Goal: Participate in discussion: Engage in conversation with other users on a specific topic

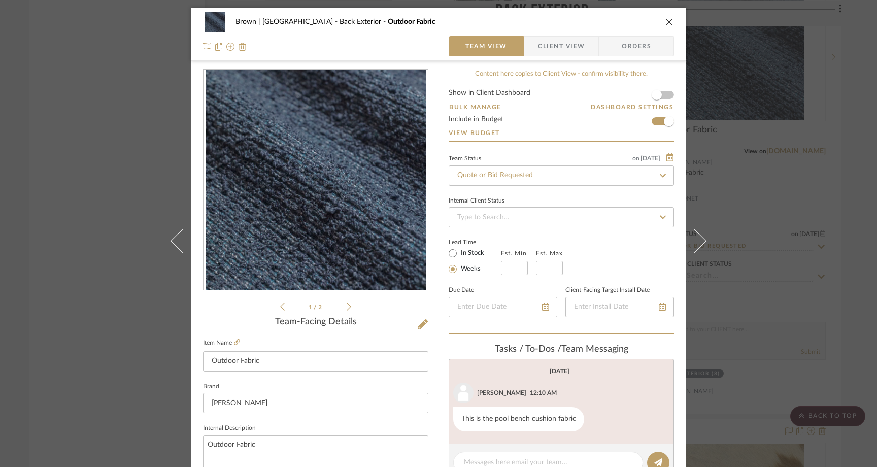
scroll to position [334, 0]
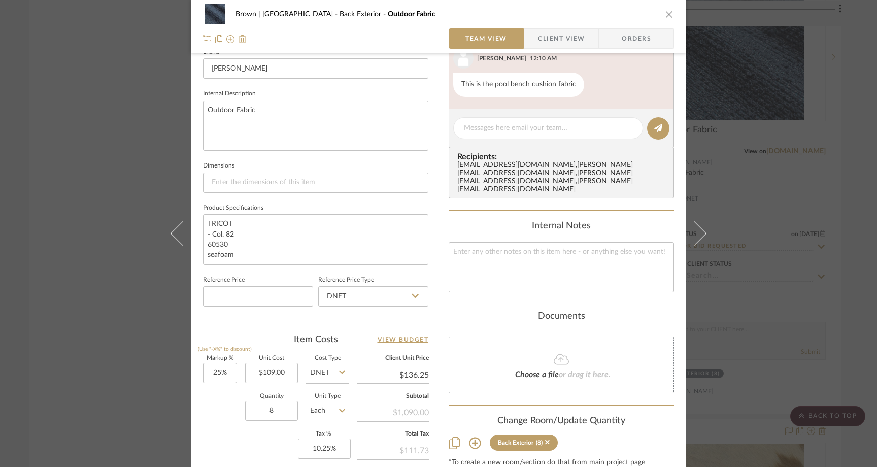
click at [668, 11] on icon "close" at bounding box center [669, 14] width 8 height 8
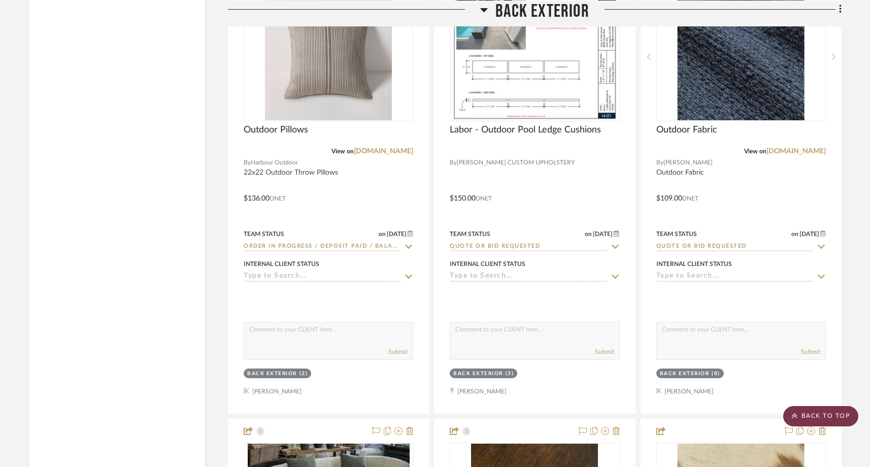
click at [822, 415] on scroll-to-top-button "BACK TO TOP" at bounding box center [820, 416] width 75 height 20
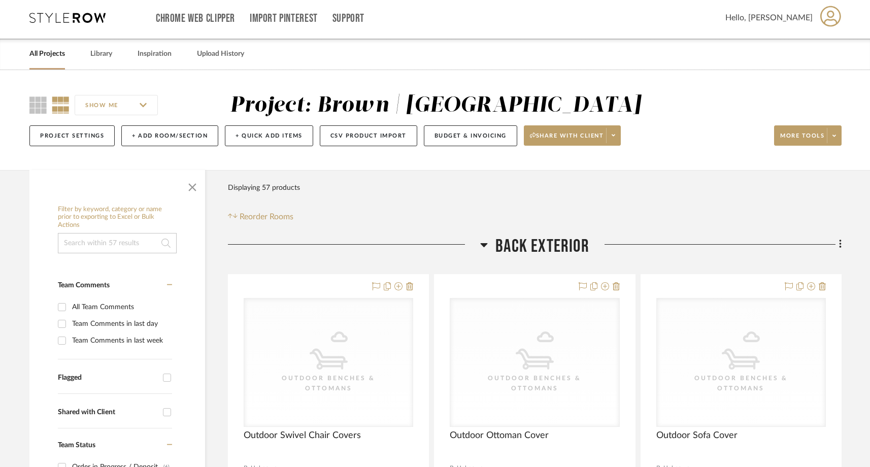
scroll to position [0, 0]
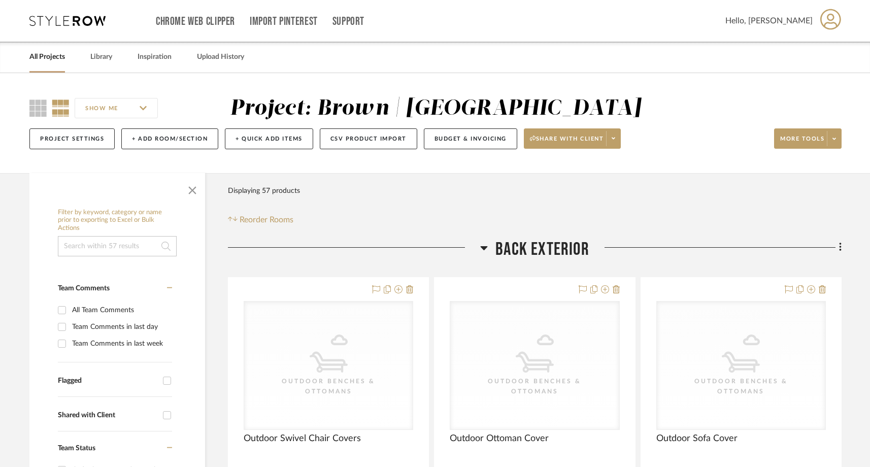
click at [49, 58] on link "All Projects" at bounding box center [47, 57] width 36 height 14
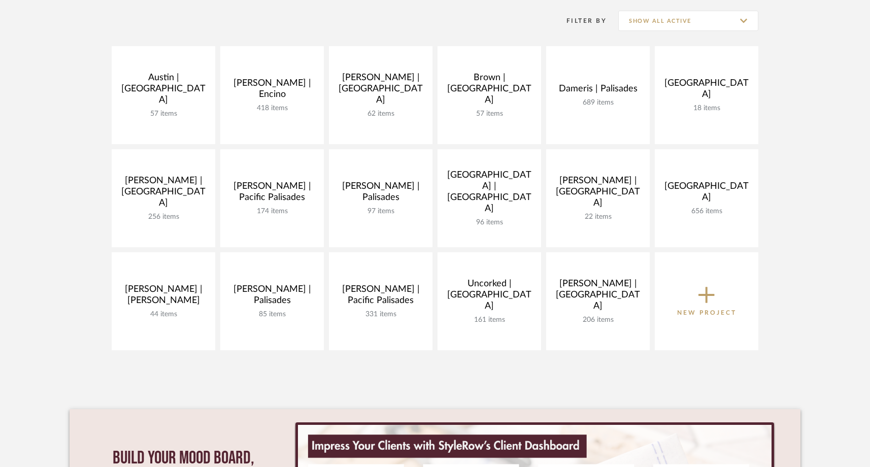
scroll to position [207, 0]
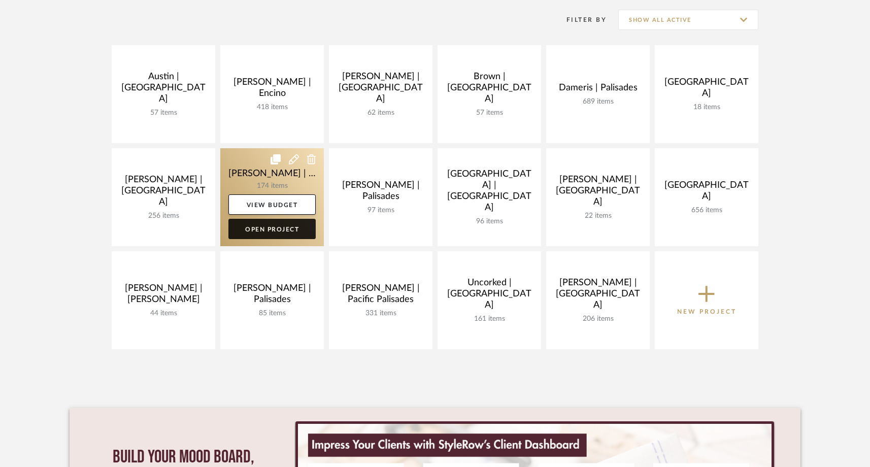
click at [284, 227] on link "Open Project" at bounding box center [271, 229] width 87 height 20
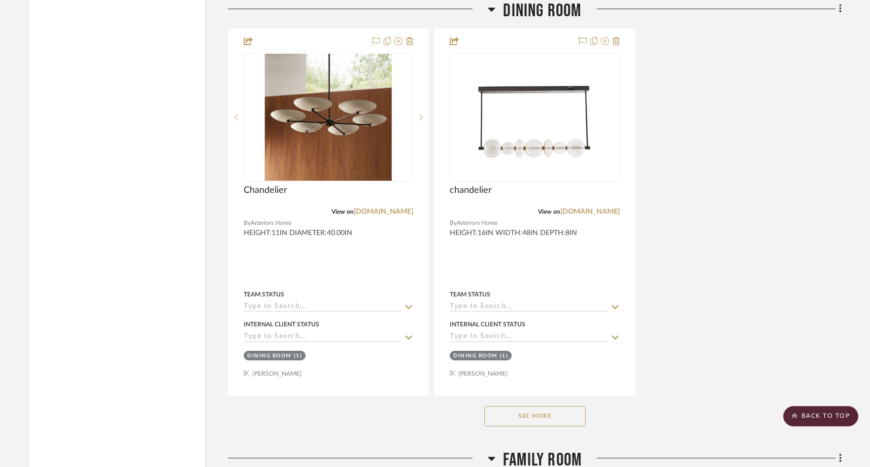
scroll to position [5912, 0]
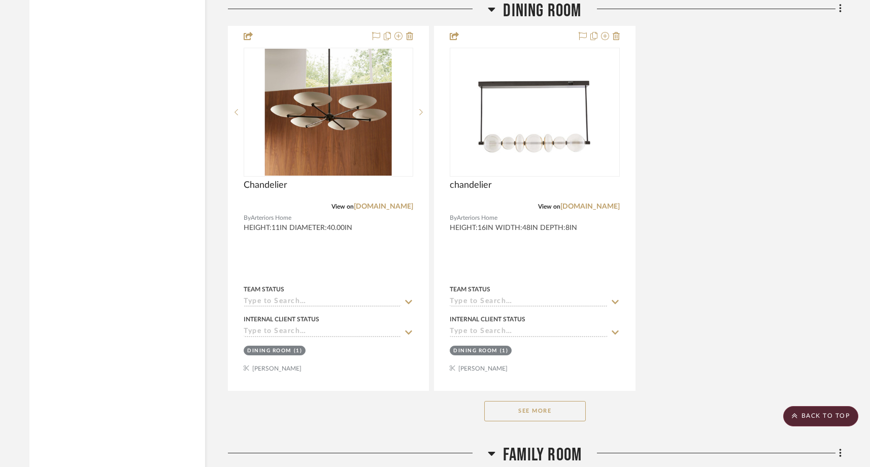
click at [496, 401] on button "See More" at bounding box center [535, 411] width 102 height 20
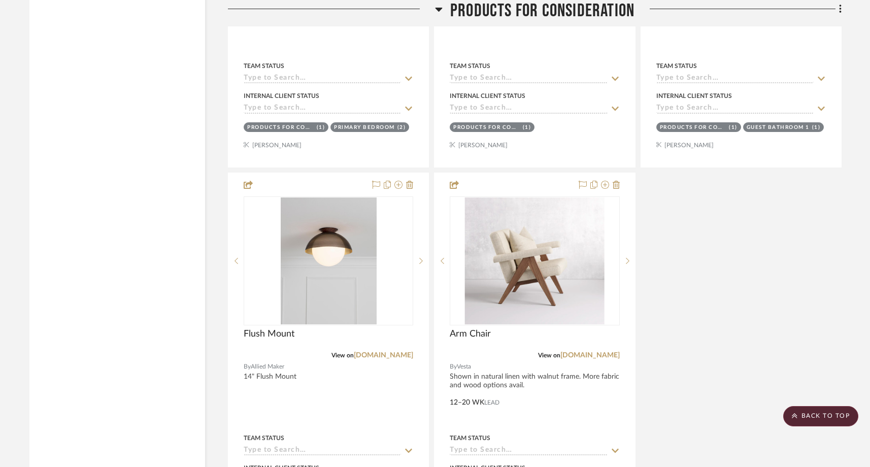
scroll to position [17007, 0]
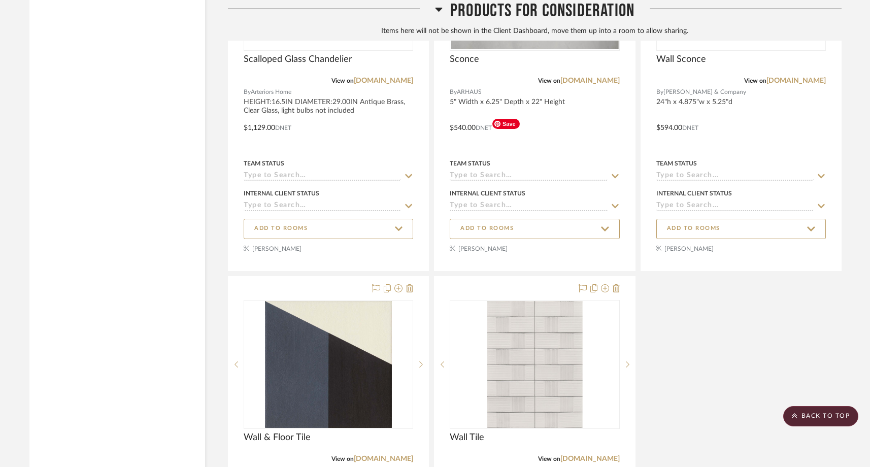
scroll to position [21592, 0]
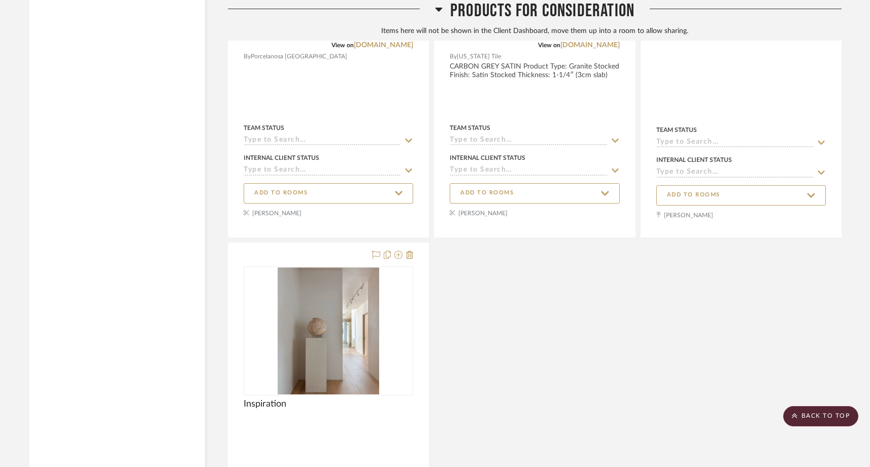
scroll to position [22352, 0]
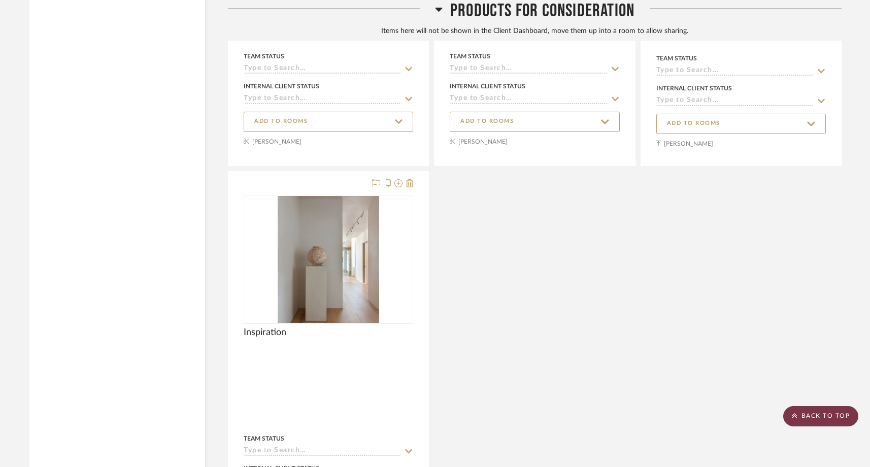
click at [814, 416] on scroll-to-top-button "BACK TO TOP" at bounding box center [820, 416] width 75 height 20
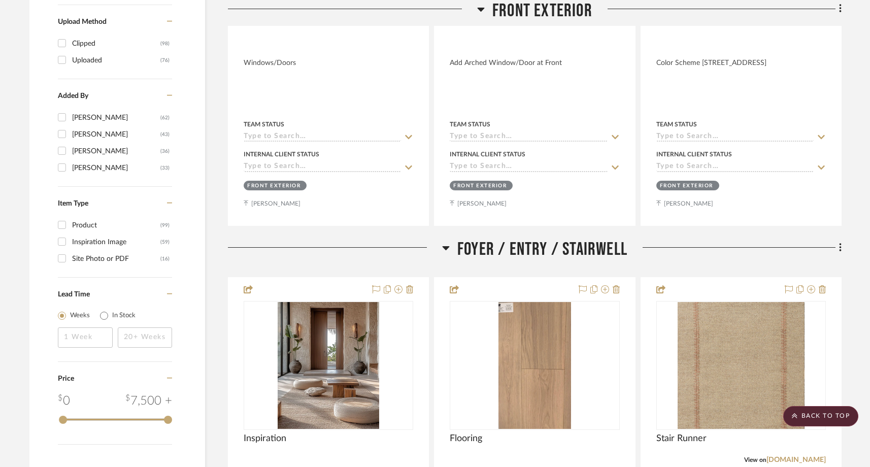
scroll to position [0, 0]
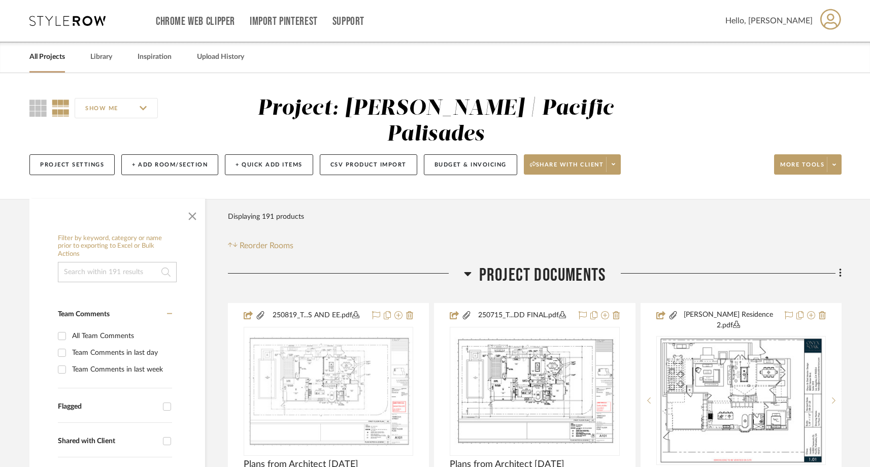
click at [50, 56] on link "All Projects" at bounding box center [47, 57] width 36 height 14
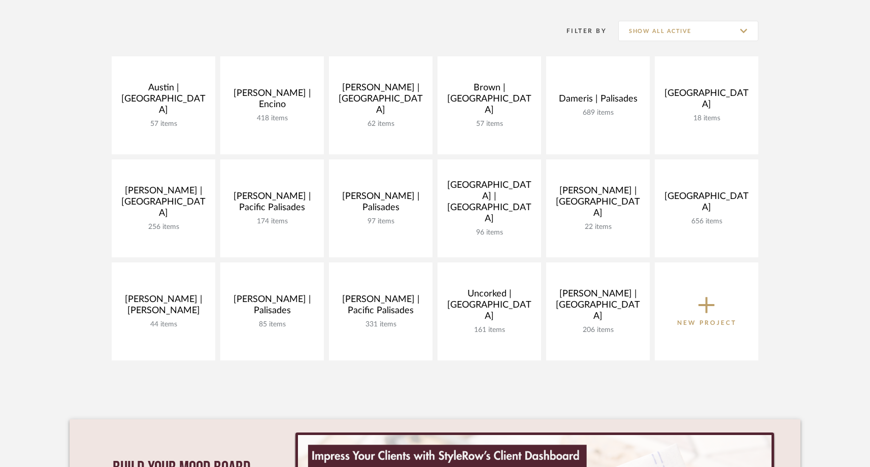
scroll to position [206, 0]
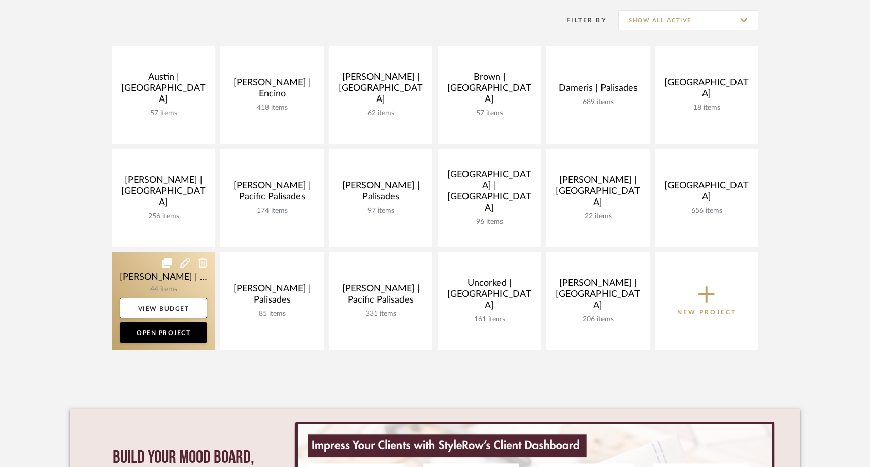
click at [182, 263] on icon at bounding box center [185, 263] width 10 height 10
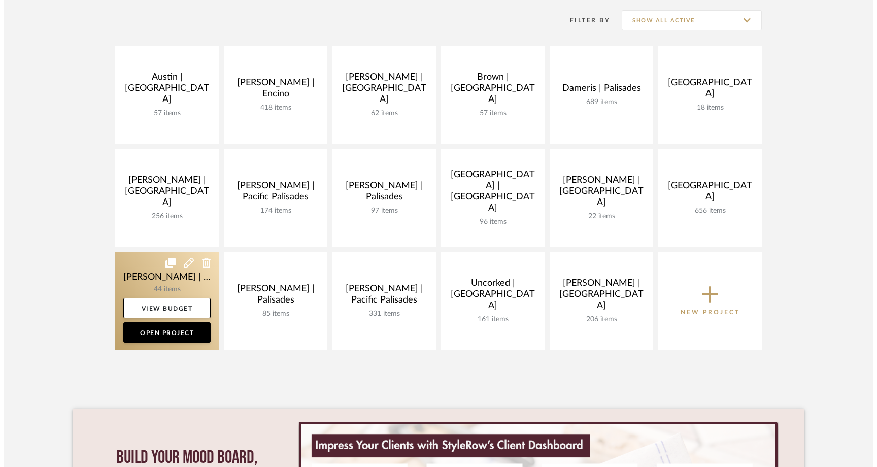
scroll to position [0, 0]
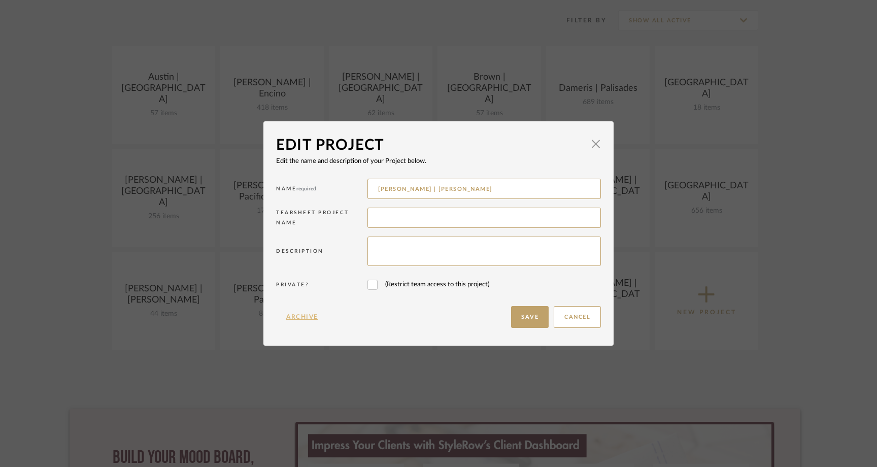
click at [298, 318] on button "Archive" at bounding box center [302, 317] width 52 height 22
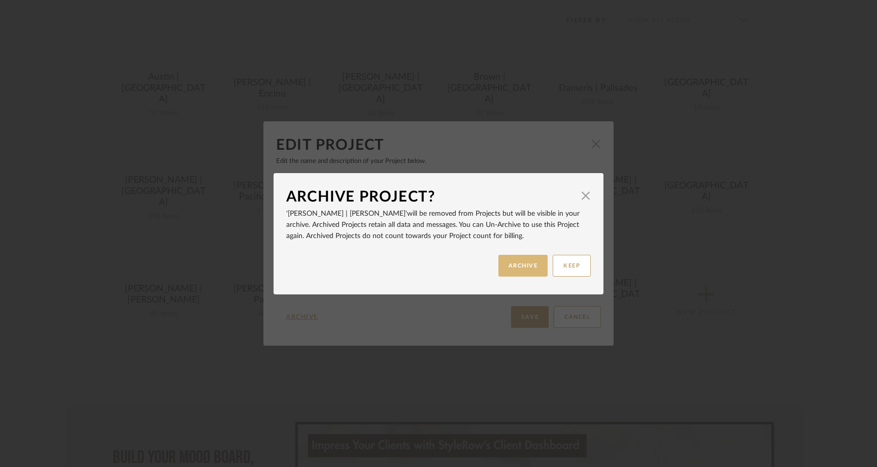
click at [526, 257] on button "ARCHIVE" at bounding box center [523, 266] width 50 height 22
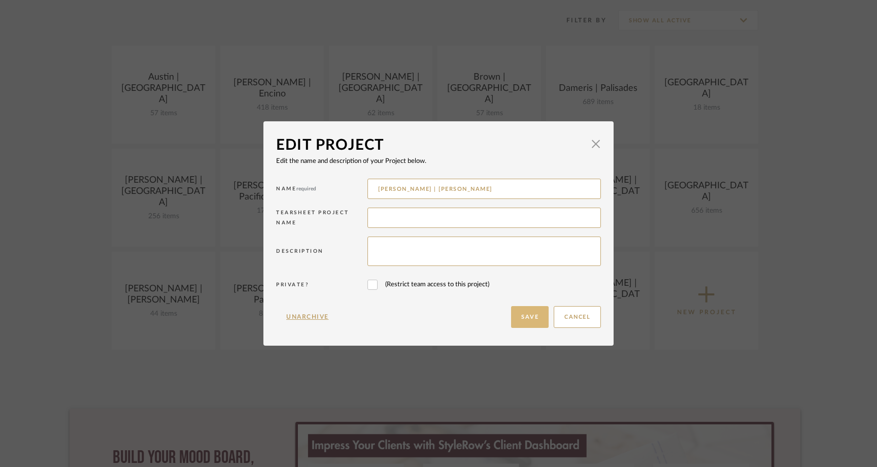
click at [525, 321] on button "Save" at bounding box center [530, 317] width 38 height 22
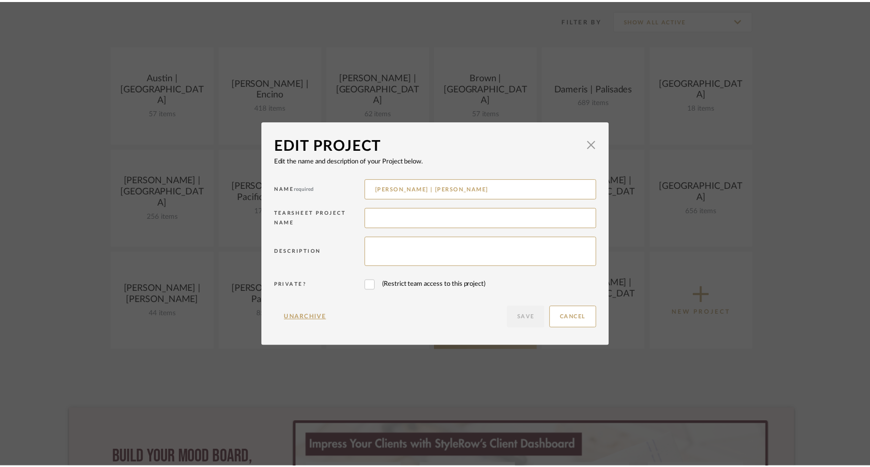
scroll to position [206, 0]
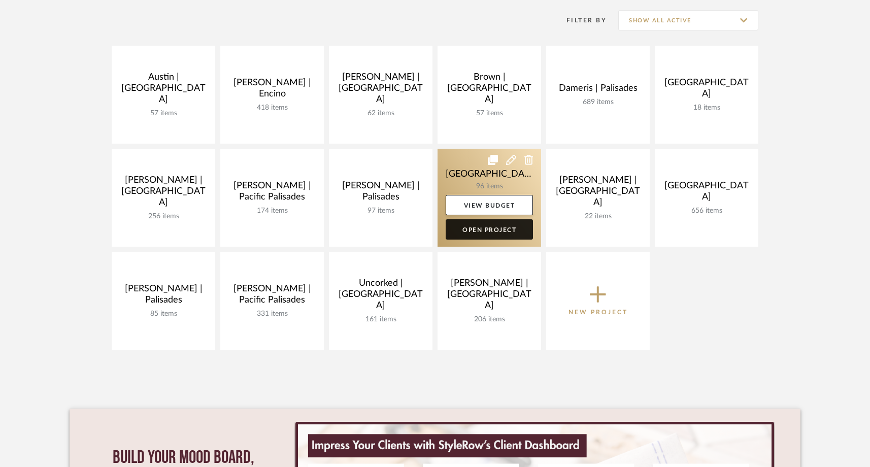
click at [483, 230] on link "Open Project" at bounding box center [489, 229] width 87 height 20
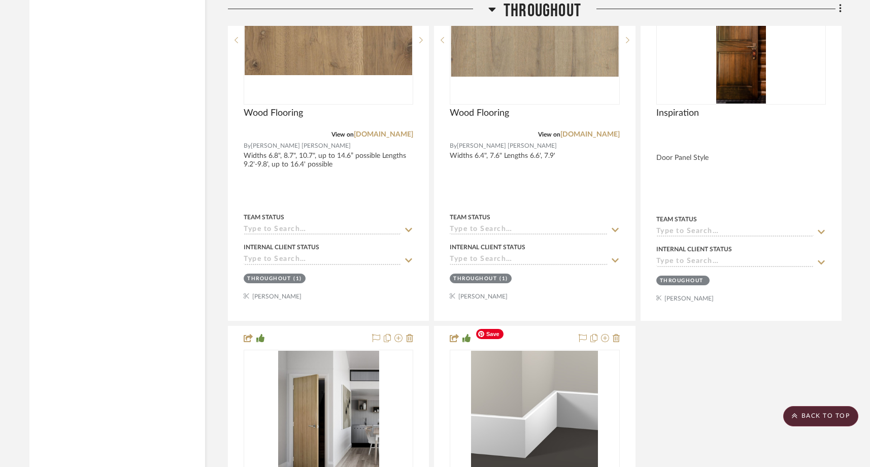
scroll to position [1397, 0]
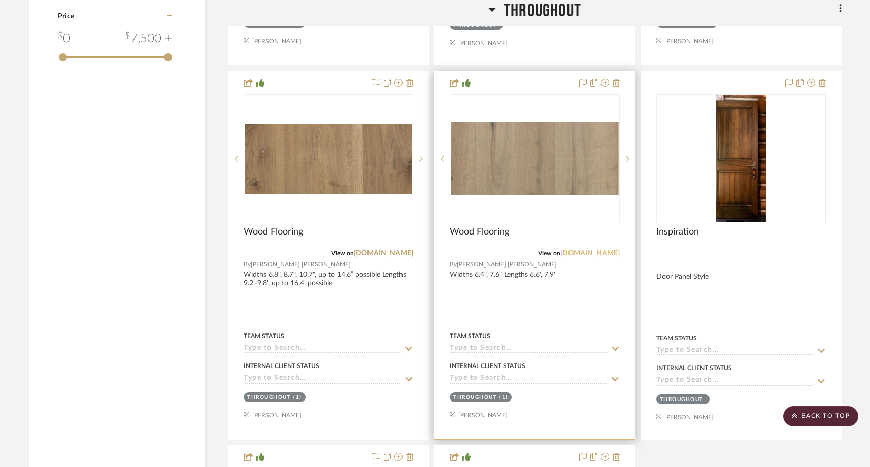
click at [572, 250] on link "[DOMAIN_NAME]" at bounding box center [589, 253] width 59 height 7
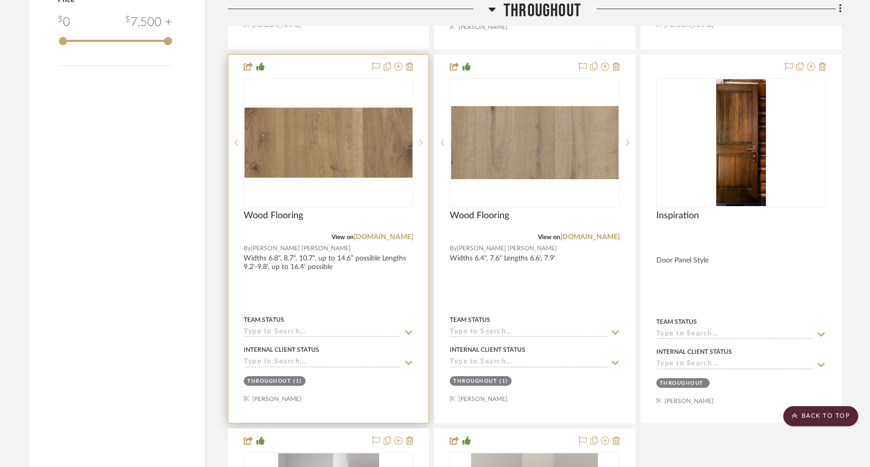
scroll to position [1418, 0]
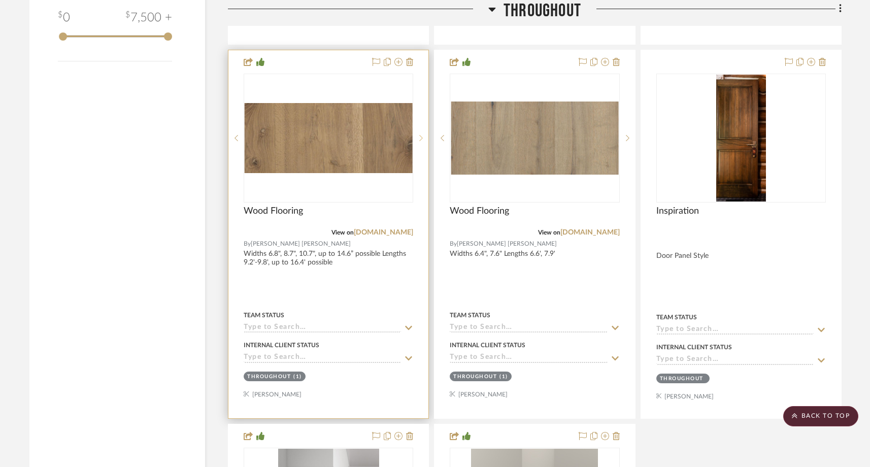
click at [417, 135] on sr-next-btn at bounding box center [420, 138] width 15 height 7
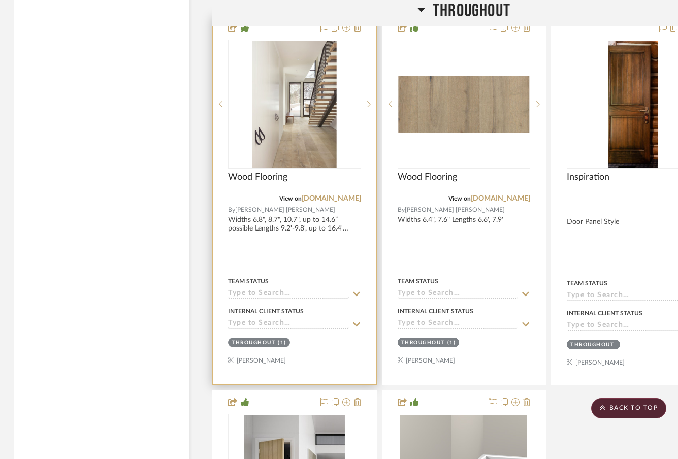
scroll to position [1470, 2]
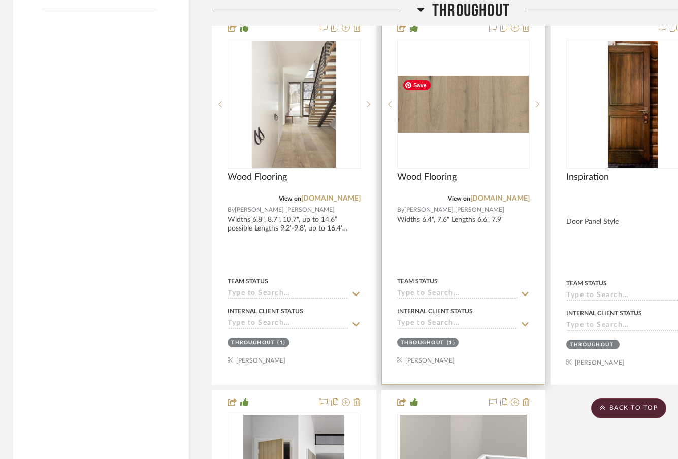
click at [488, 125] on img "0" at bounding box center [463, 104] width 131 height 57
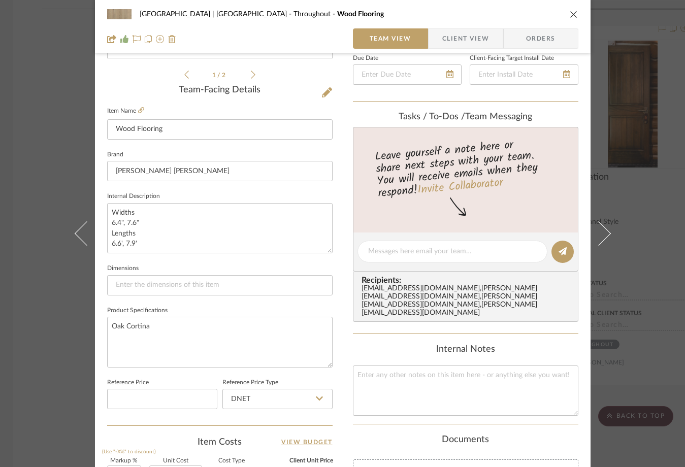
scroll to position [232, 0]
click at [54, 121] on div "Meadow Mountain | [GEOGRAPHIC_DATA] Throughout Wood Flooring Team View Client V…" at bounding box center [342, 233] width 685 height 467
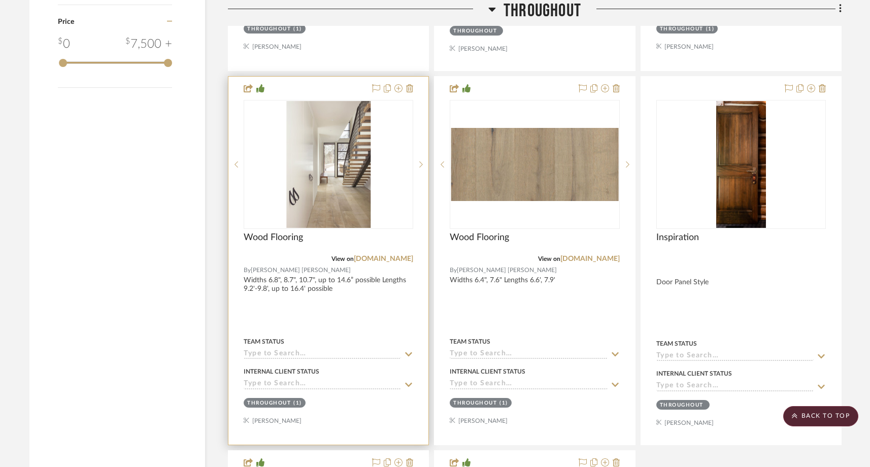
scroll to position [1393, 0]
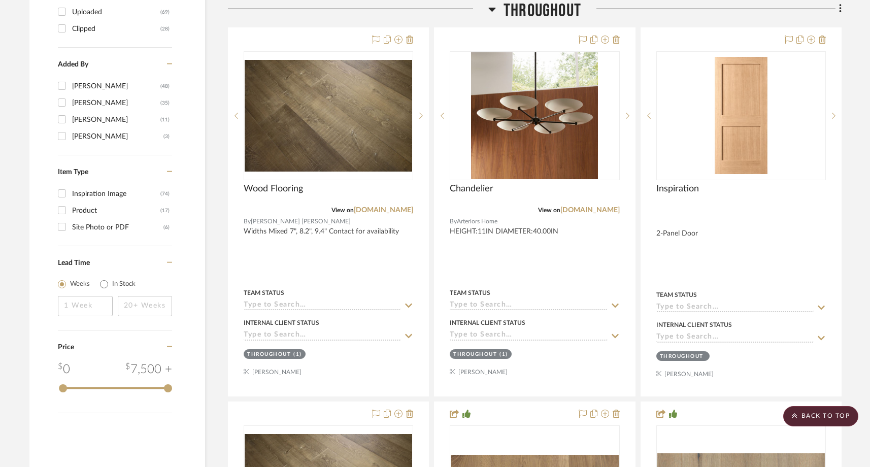
scroll to position [991, 0]
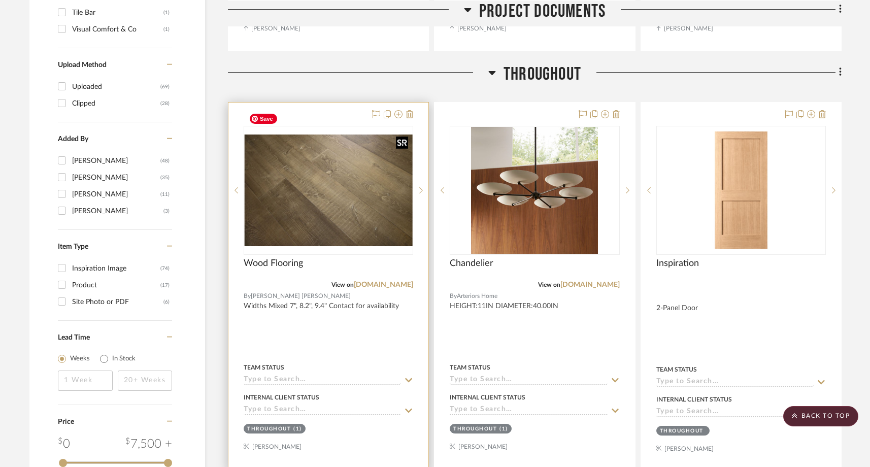
click at [336, 180] on img "0" at bounding box center [328, 191] width 167 height 112
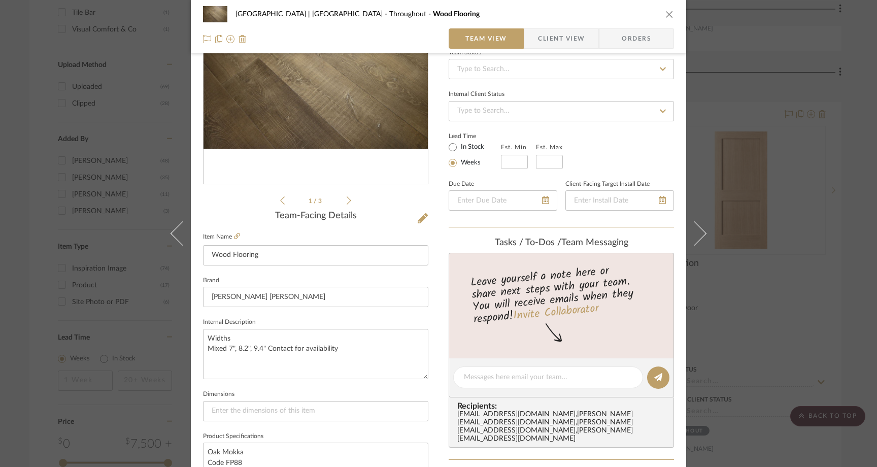
scroll to position [124, 0]
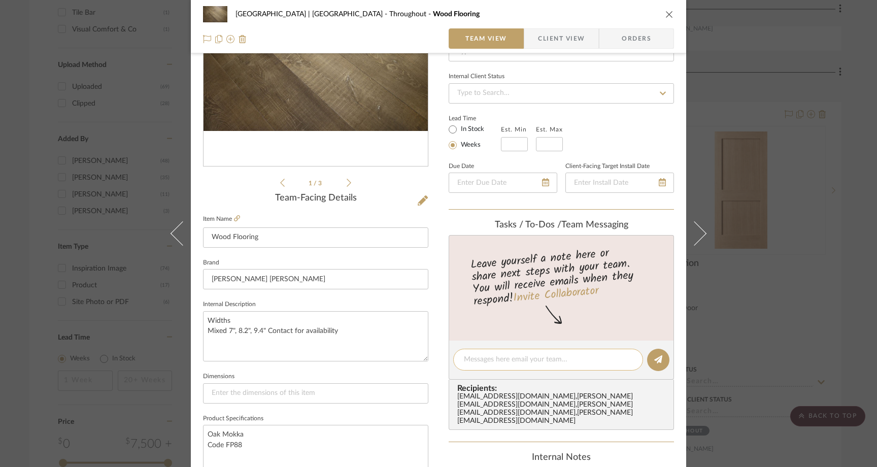
click at [492, 358] on textarea at bounding box center [548, 359] width 169 height 11
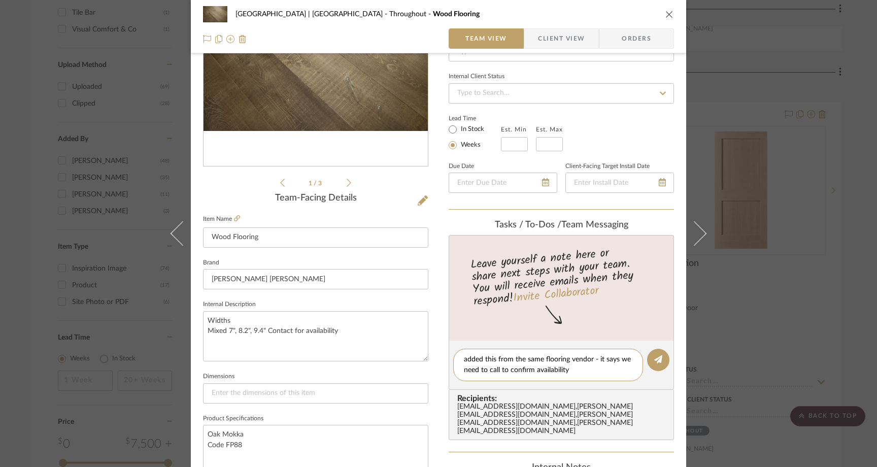
drag, startPoint x: 494, startPoint y: 362, endPoint x: 544, endPoint y: 390, distance: 57.5
click at [495, 362] on textarea "added this from the same flooring vendor - it says we need to call to confirm a…" at bounding box center [548, 364] width 169 height 21
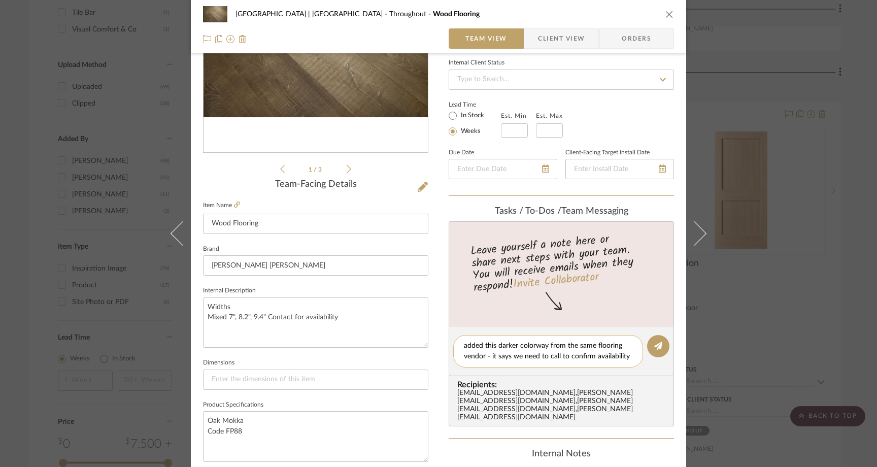
scroll to position [139, 0]
type textarea "added this darker colorway from the same flooring vendor - it says we need to c…"
click at [647, 345] on button at bounding box center [658, 344] width 22 height 22
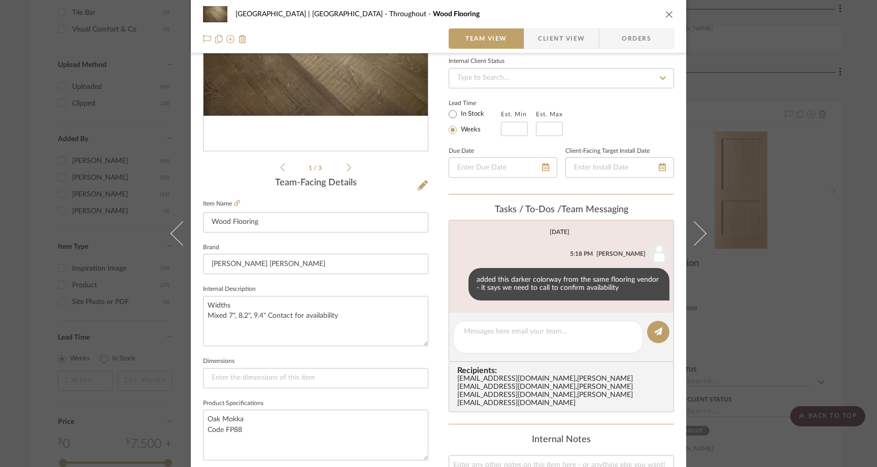
click at [666, 14] on icon "close" at bounding box center [669, 14] width 8 height 8
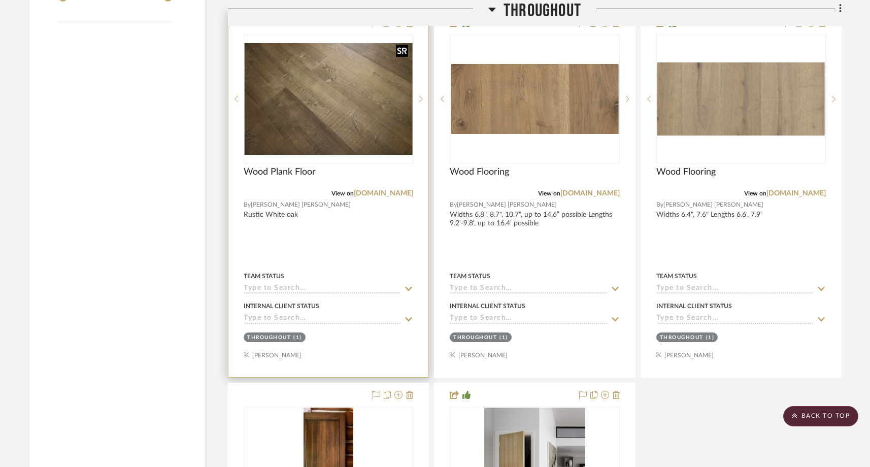
scroll to position [1424, 0]
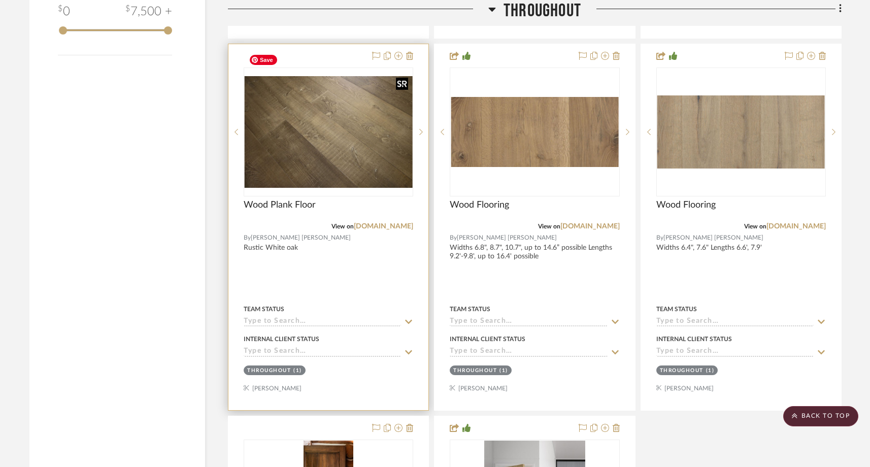
click at [344, 141] on img "0" at bounding box center [328, 132] width 167 height 112
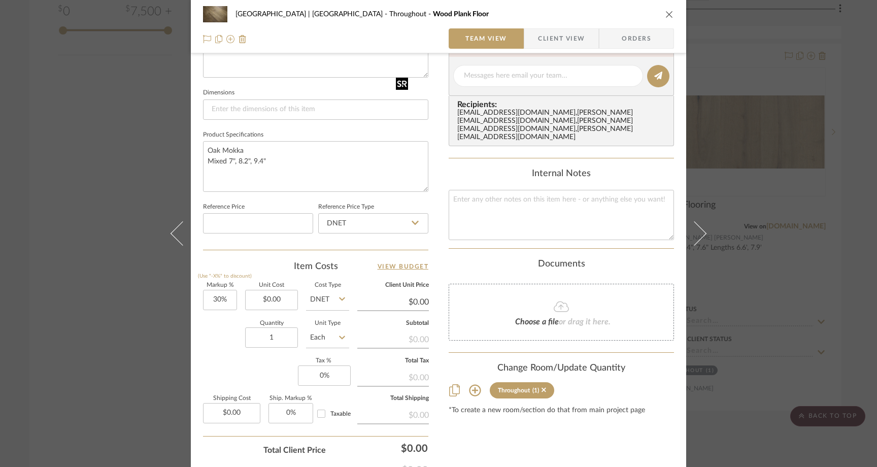
scroll to position [428, 0]
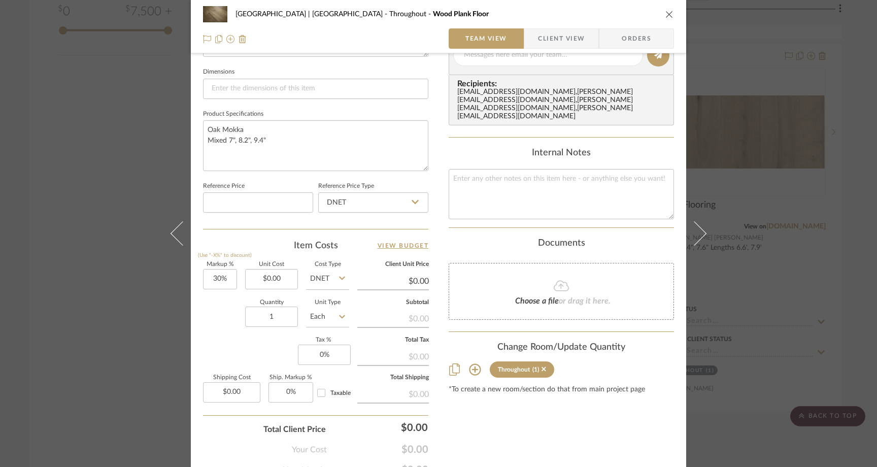
click at [121, 134] on div "Meadow Mountain | Vail Valley Throughout Wood Plank Floor Team View Client View…" at bounding box center [438, 233] width 877 height 467
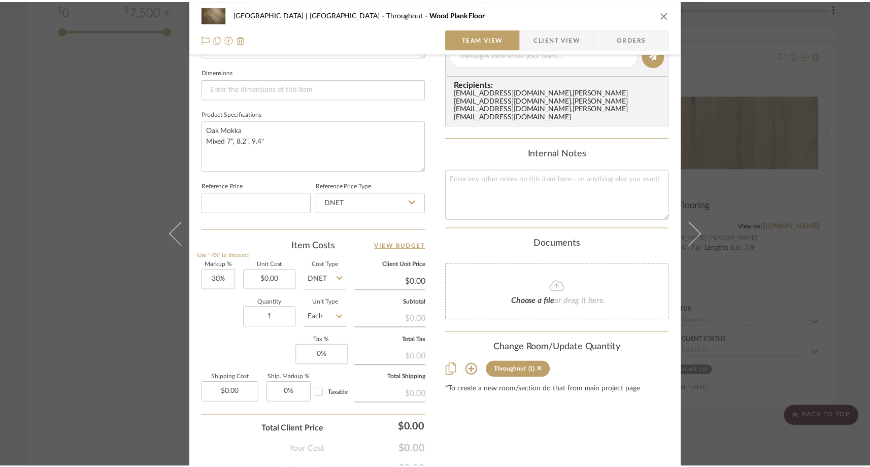
scroll to position [1424, 0]
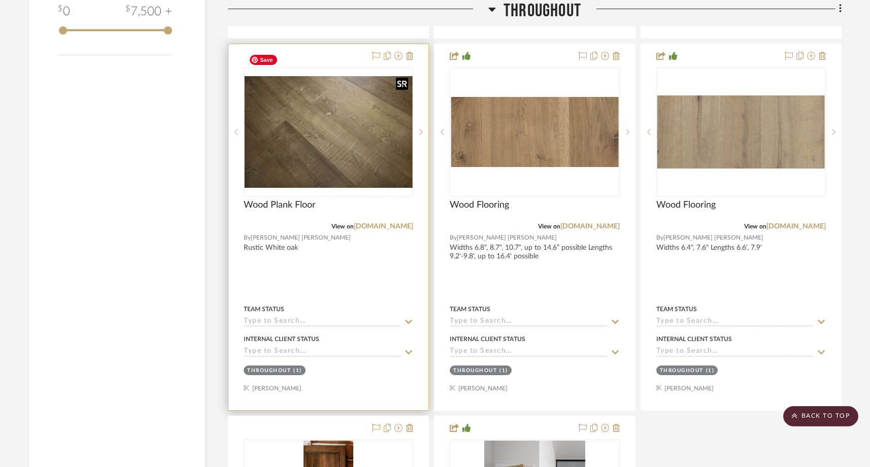
click at [297, 133] on img "0" at bounding box center [328, 132] width 167 height 112
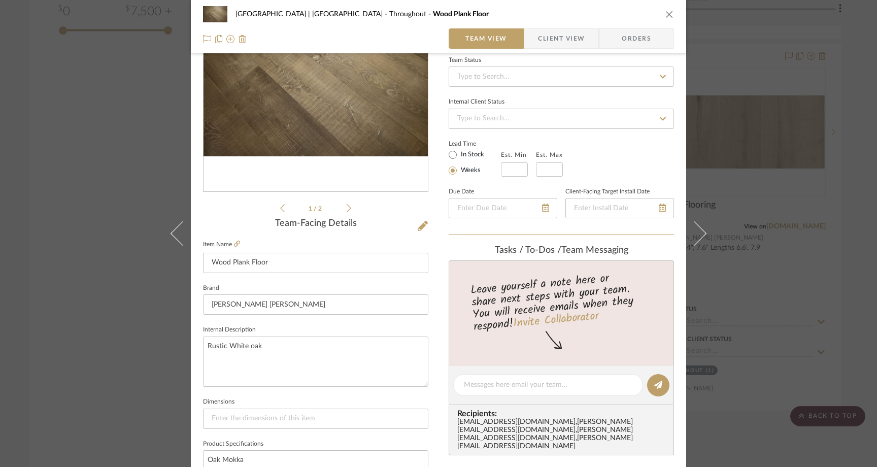
scroll to position [112, 0]
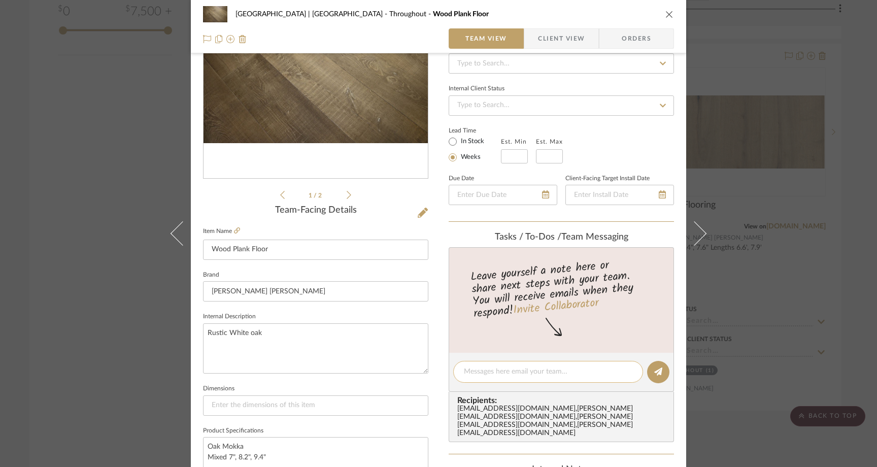
click at [492, 379] on div at bounding box center [548, 372] width 190 height 22
click at [486, 373] on textarea at bounding box center [548, 371] width 169 height 11
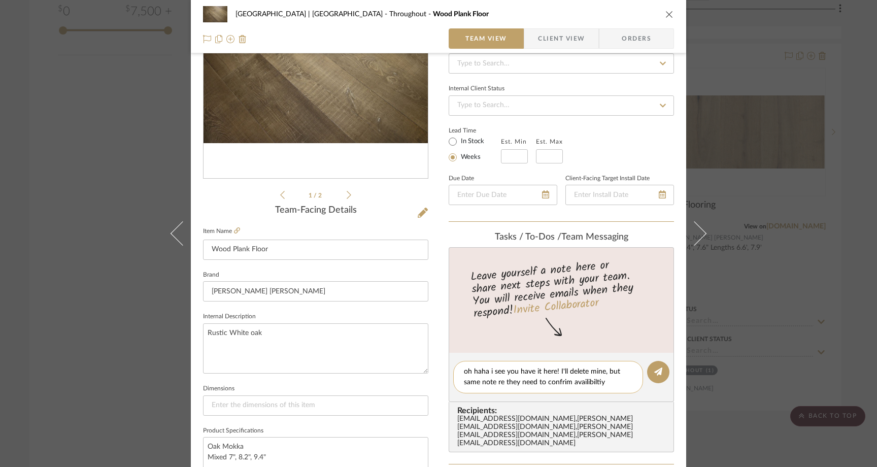
click at [559, 382] on textarea "oh haha i see you have it here! I'll delete mine, but same note re they need to…" at bounding box center [548, 376] width 169 height 21
click at [585, 382] on textarea "oh haha i see you have it here! I'll delete mine, but same note re they need to…" at bounding box center [548, 376] width 169 height 21
type textarea "oh haha i see you have it here! I'll delete mine, but same note re they need to…"
click at [654, 373] on icon at bounding box center [658, 371] width 8 height 8
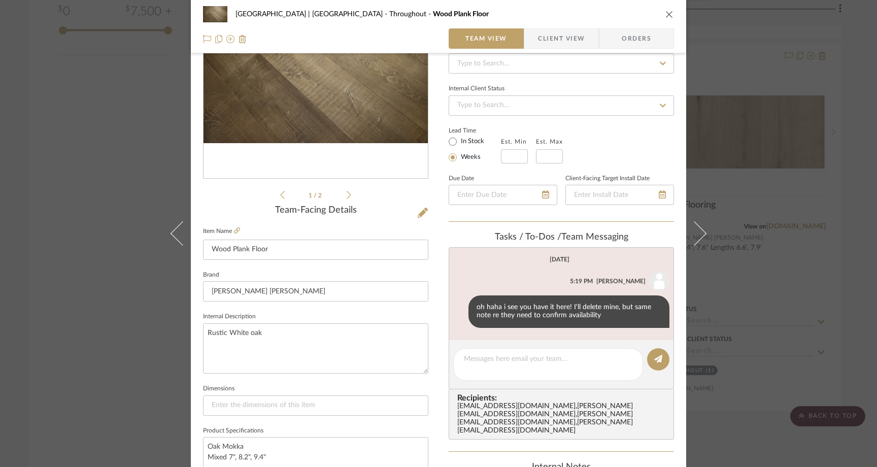
click at [102, 140] on div "Meadow Mountain | Vail Valley Throughout Wood Plank Floor Team View Client View…" at bounding box center [438, 233] width 877 height 467
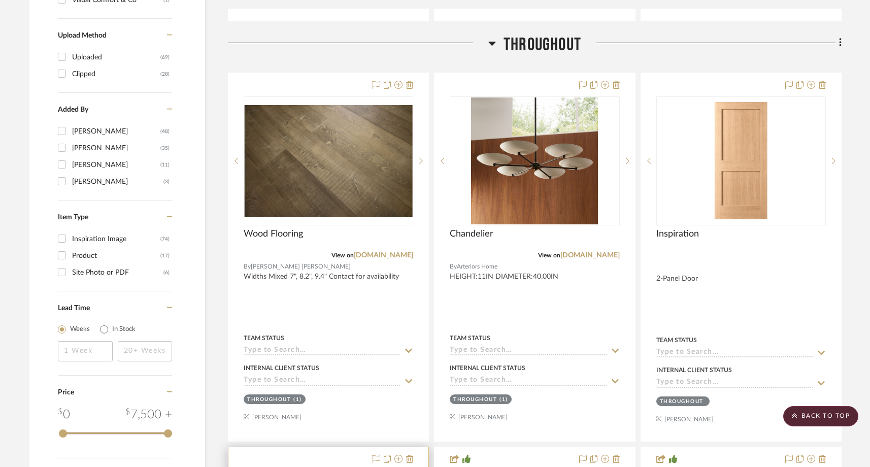
scroll to position [960, 0]
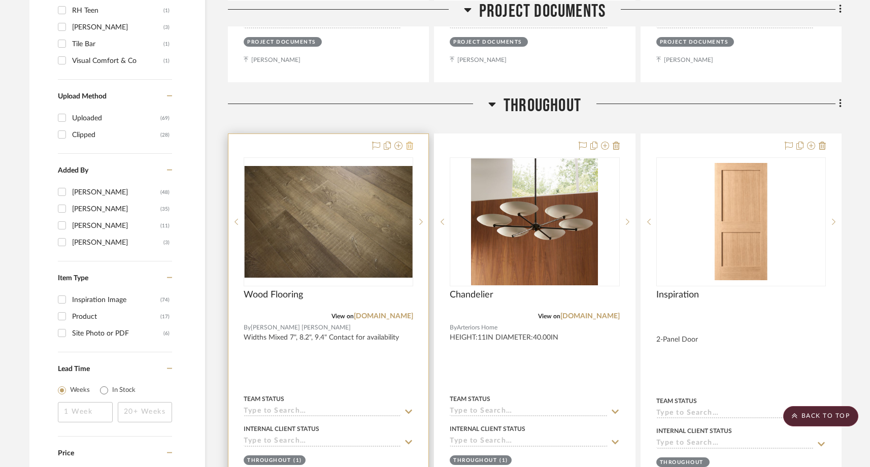
click at [411, 142] on icon at bounding box center [409, 146] width 7 height 8
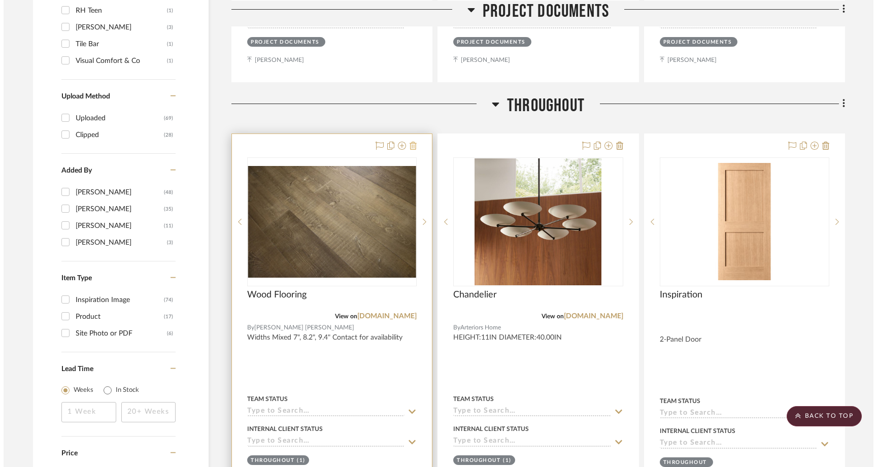
scroll to position [0, 0]
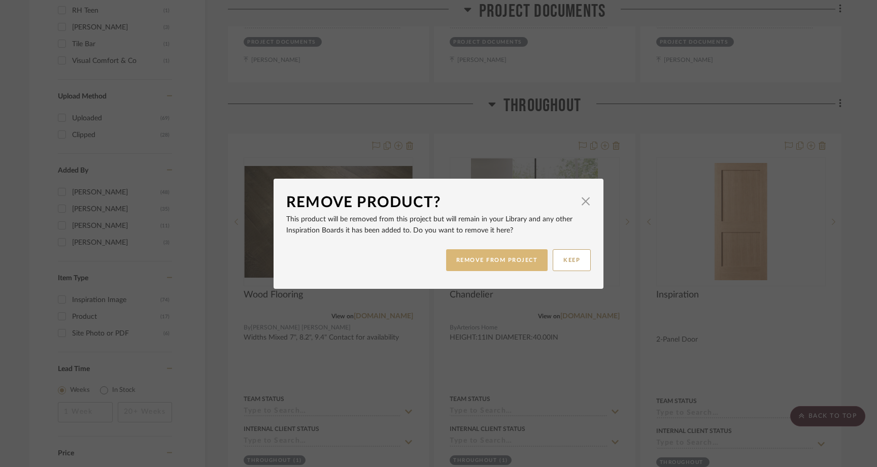
click at [517, 263] on button "REMOVE FROM PROJECT" at bounding box center [497, 260] width 102 height 22
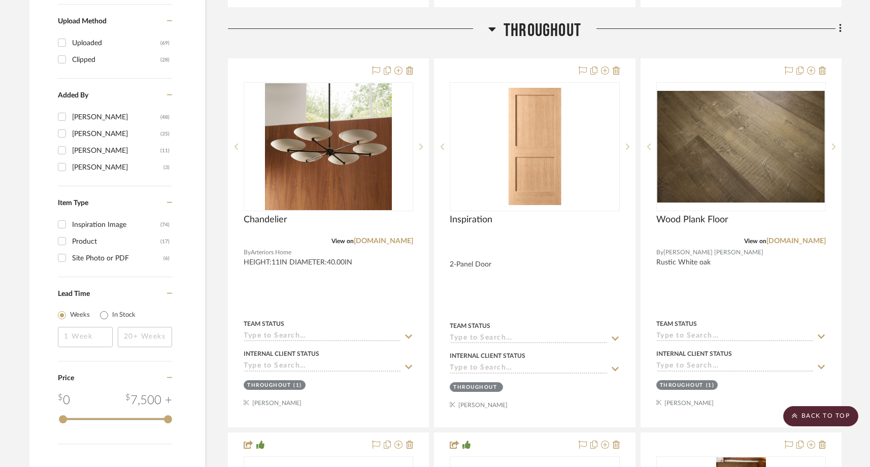
scroll to position [1037, 0]
